Goal: Information Seeking & Learning: Learn about a topic

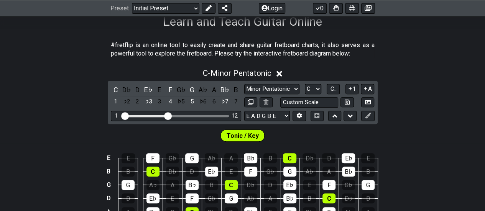
scroll to position [133, 0]
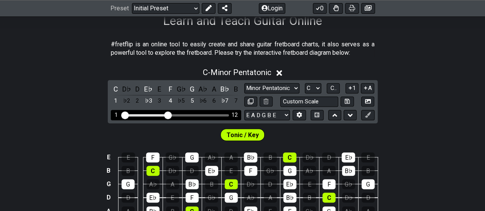
drag, startPoint x: 164, startPoint y: 113, endPoint x: 189, endPoint y: 112, distance: 24.6
click at [189, 112] on div "1 12" at bounding box center [176, 115] width 130 height 10
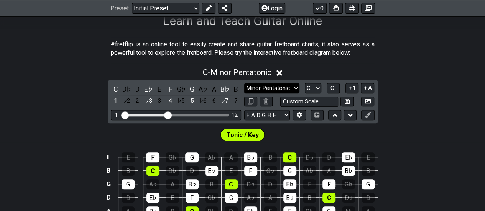
click at [288, 84] on select "Minor Pentatonic Click to edit Minor Pentatonic Major Pentatonic Minor Blues Ma…" at bounding box center [271, 88] width 55 height 10
click at [244, 83] on select "Minor Pentatonic Click to edit Minor Pentatonic Major Pentatonic Minor Blues Ma…" at bounding box center [271, 88] width 55 height 10
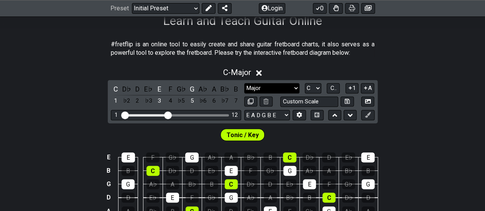
click at [272, 84] on select "Minor Pentatonic Click to edit Minor Pentatonic Major Pentatonic Minor Blues Ma…" at bounding box center [271, 88] width 55 height 10
select select "Major Pentatonic"
click at [244, 83] on select "Minor Pentatonic Click to edit Minor Pentatonic Major Pentatonic Minor Blues Ma…" at bounding box center [271, 88] width 55 height 10
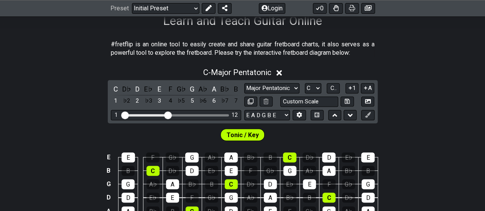
click at [439, 132] on div "Tonic / Key" at bounding box center [242, 132] width 485 height 19
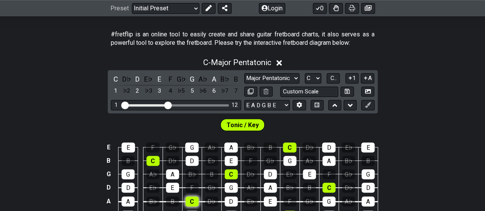
scroll to position [142, 0]
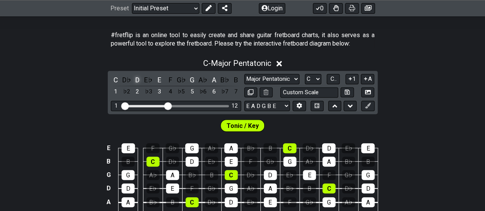
click at [137, 78] on div "D" at bounding box center [138, 80] width 10 height 10
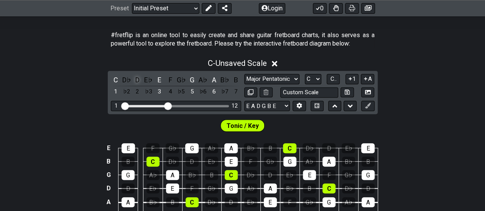
click at [139, 79] on div "D" at bounding box center [138, 80] width 10 height 10
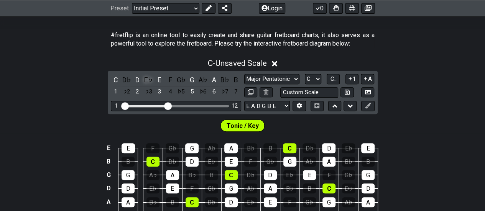
click at [148, 79] on div "E♭" at bounding box center [148, 80] width 10 height 10
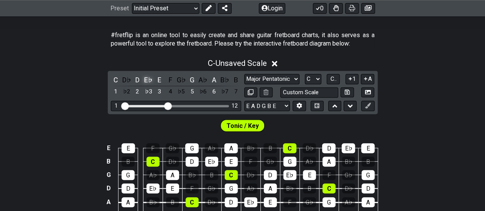
click at [148, 79] on div "E♭" at bounding box center [148, 80] width 10 height 10
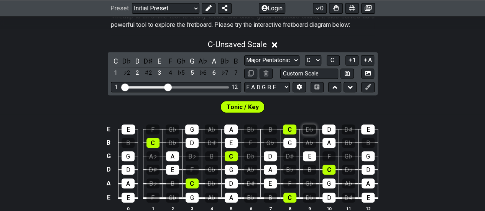
scroll to position [105, 0]
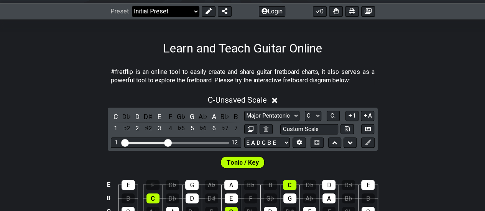
click at [174, 10] on select "Welcome to #fretflip! Initial Preset Custom Preset Minor Pentatonic Major Penta…" at bounding box center [165, 11] width 67 height 11
click at [132, 6] on select "Welcome to #fretflip! Initial Preset Custom Preset Minor Pentatonic Major Penta…" at bounding box center [165, 11] width 67 height 11
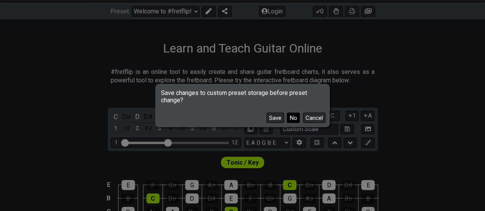
click at [291, 118] on button "No" at bounding box center [293, 118] width 13 height 10
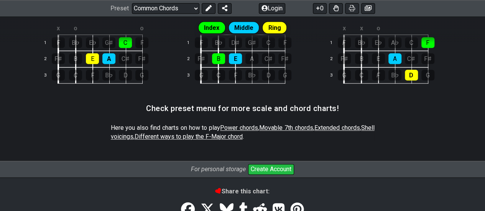
scroll to position [451, 0]
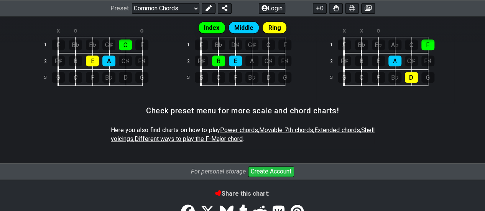
drag, startPoint x: 225, startPoint y: 139, endPoint x: 207, endPoint y: 134, distance: 19.5
click at [207, 135] on span "Different ways to play the F-Major chord" at bounding box center [189, 138] width 108 height 7
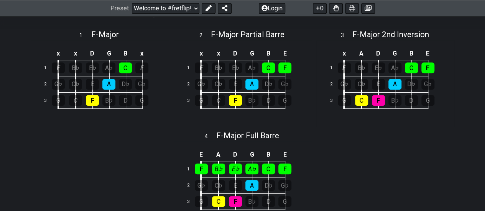
scroll to position [234, 0]
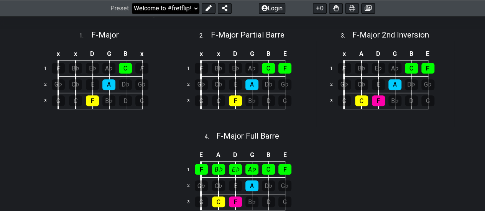
click at [172, 8] on select "Welcome to #fretflip! Initial Preset Custom Preset Minor Pentatonic Major Penta…" at bounding box center [165, 8] width 67 height 11
click at [132, 3] on select "Welcome to #fretflip! Initial Preset Custom Preset Minor Pentatonic Major Penta…" at bounding box center [165, 8] width 67 height 11
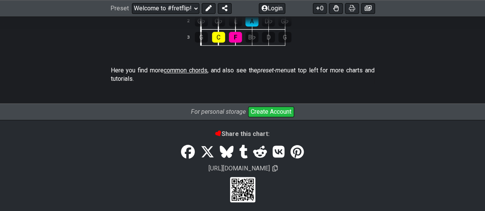
scroll to position [401, 0]
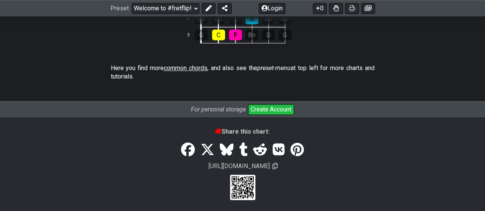
click at [174, 67] on span "common chords" at bounding box center [186, 67] width 44 height 7
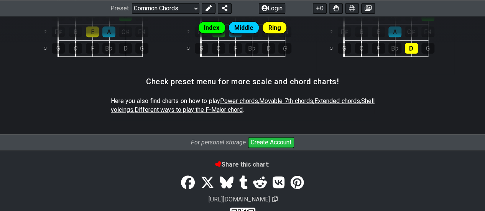
scroll to position [480, 0]
click at [258, 97] on span "Power chords" at bounding box center [239, 100] width 38 height 7
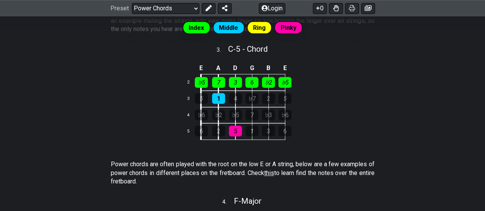
scroll to position [363, 0]
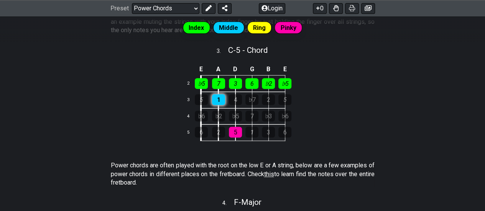
click at [220, 96] on div "1" at bounding box center [218, 99] width 13 height 11
click at [218, 84] on div "7" at bounding box center [218, 83] width 13 height 11
click at [218, 97] on div "1" at bounding box center [218, 99] width 13 height 11
click at [218, 84] on div "7" at bounding box center [218, 83] width 13 height 11
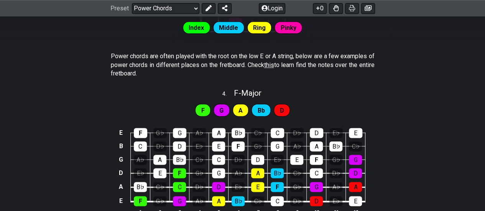
scroll to position [576, 0]
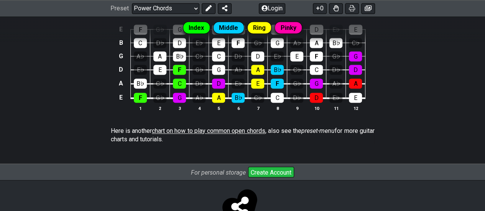
click at [207, 128] on span "chart on how to play common open chords" at bounding box center [209, 130] width 114 height 7
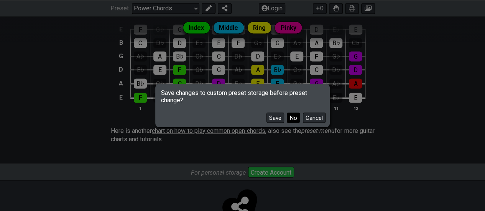
click at [294, 117] on button "No" at bounding box center [293, 118] width 13 height 10
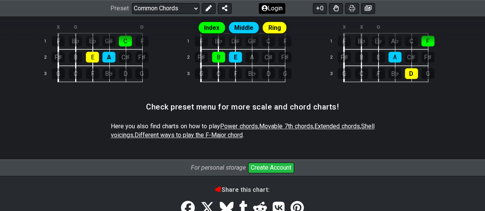
scroll to position [512, 0]
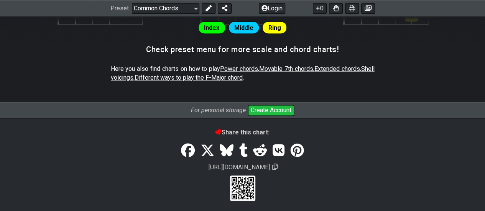
click at [126, 77] on span "Shell voicings" at bounding box center [243, 73] width 264 height 16
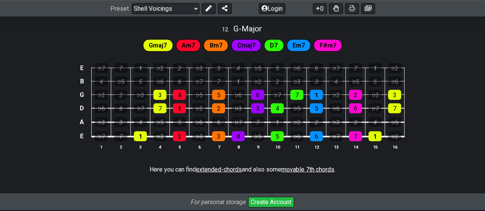
scroll to position [903, 0]
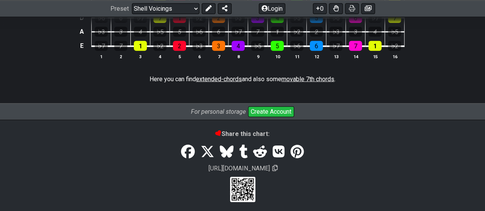
click at [223, 76] on span "extended-chords" at bounding box center [219, 79] width 46 height 7
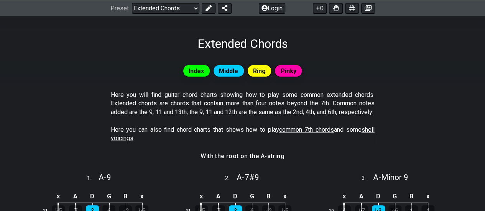
scroll to position [110, 0]
click at [294, 134] on p "Here you can also find chord charts that shows how to play common 7th chords an…" at bounding box center [243, 134] width 264 height 17
click at [293, 134] on span "common 7th chords" at bounding box center [306, 130] width 55 height 7
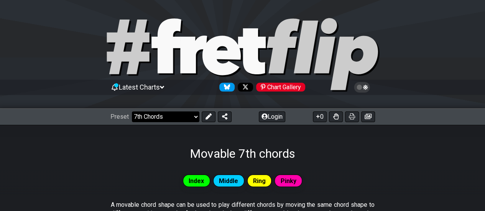
click at [175, 112] on select "Welcome to #fretflip! Initial Preset Custom Preset Minor Pentatonic Major Penta…" at bounding box center [165, 117] width 67 height 11
click at [132, 112] on select "Welcome to #fretflip! Initial Preset Custom Preset Minor Pentatonic Major Penta…" at bounding box center [165, 117] width 67 height 11
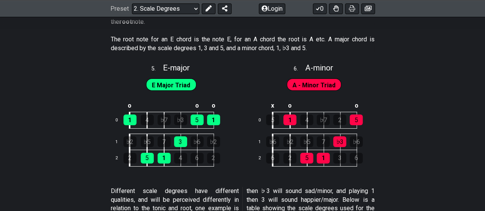
scroll to position [1305, 0]
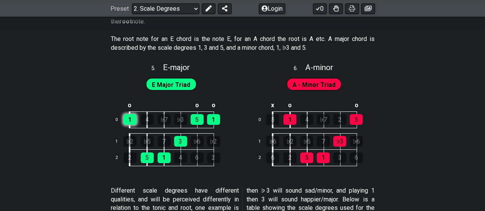
click at [132, 114] on div "1" at bounding box center [129, 119] width 13 height 11
click at [133, 120] on div "1" at bounding box center [129, 119] width 13 height 11
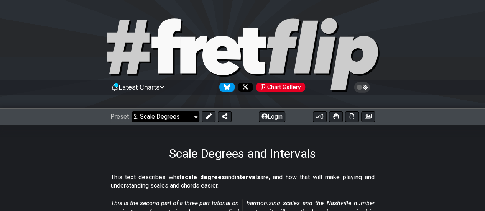
click at [181, 118] on select "Welcome to #fretflip! Initial Preset Custom Preset Minor Pentatonic Major Penta…" at bounding box center [165, 117] width 67 height 11
click at [132, 112] on select "Welcome to #fretflip! Initial Preset Custom Preset Minor Pentatonic Major Penta…" at bounding box center [165, 117] width 67 height 11
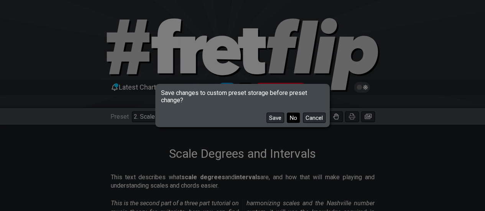
click at [294, 116] on button "No" at bounding box center [293, 118] width 13 height 10
select select "/minor-pentatonic"
select select "C"
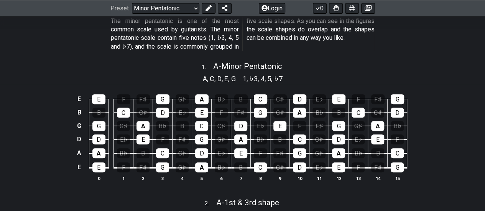
scroll to position [157, 0]
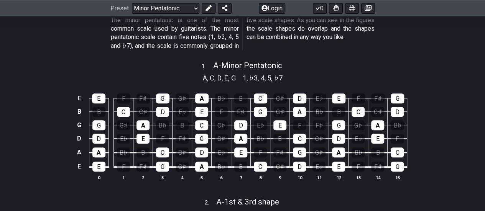
drag, startPoint x: 382, startPoint y: 7, endPoint x: 184, endPoint y: 71, distance: 208.8
click at [184, 71] on div "A , C , D , E , G 1 , ♭3 , 4 , 5 , ♭7" at bounding box center [242, 77] width 485 height 12
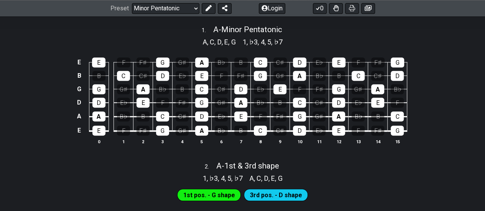
scroll to position [191, 0]
